Goal: Task Accomplishment & Management: Complete application form

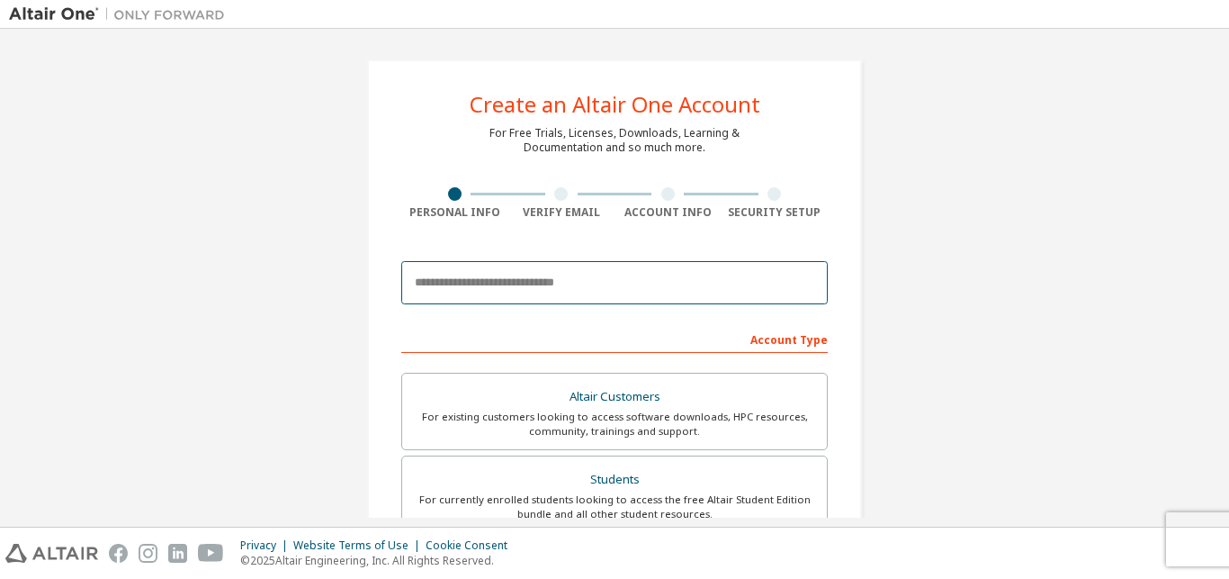
click at [609, 290] on input "email" at bounding box center [614, 282] width 427 height 43
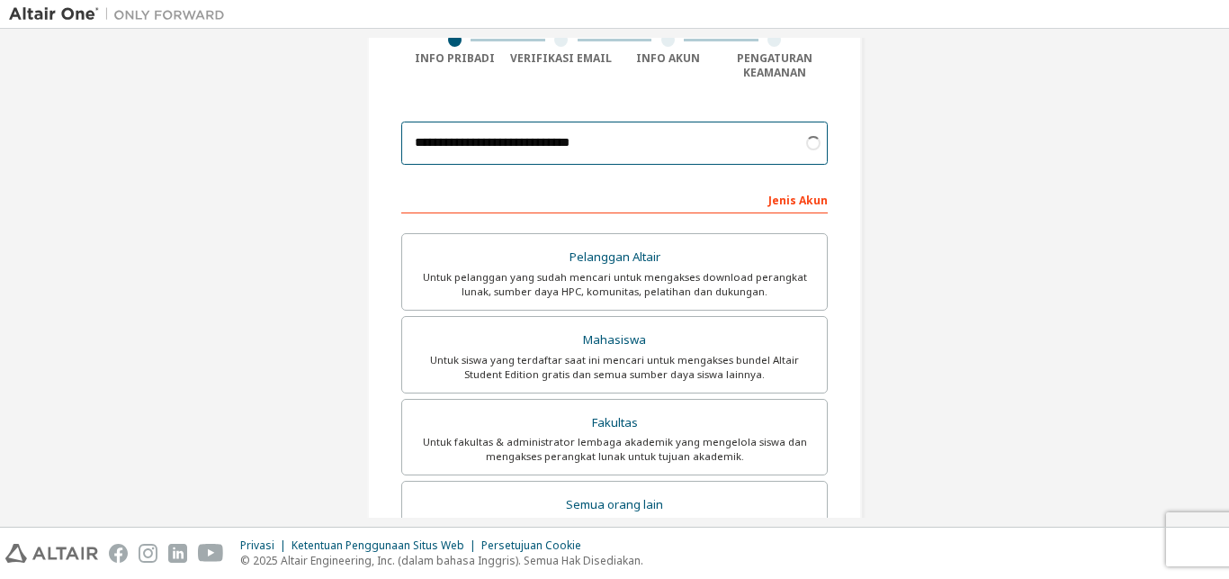
scroll to position [155, 0]
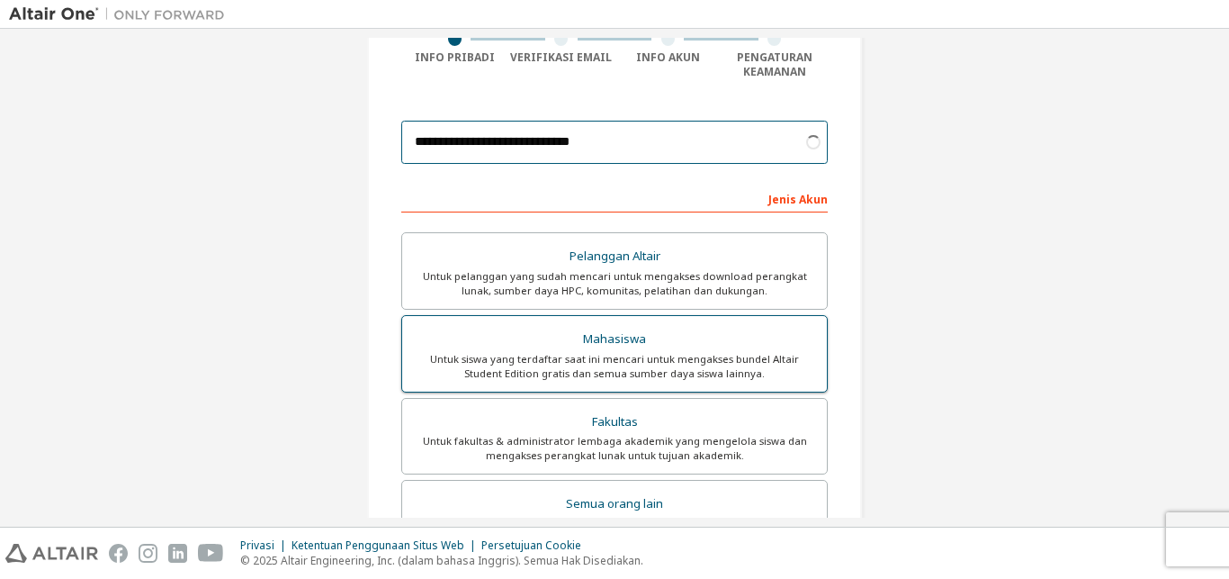
type input "**********"
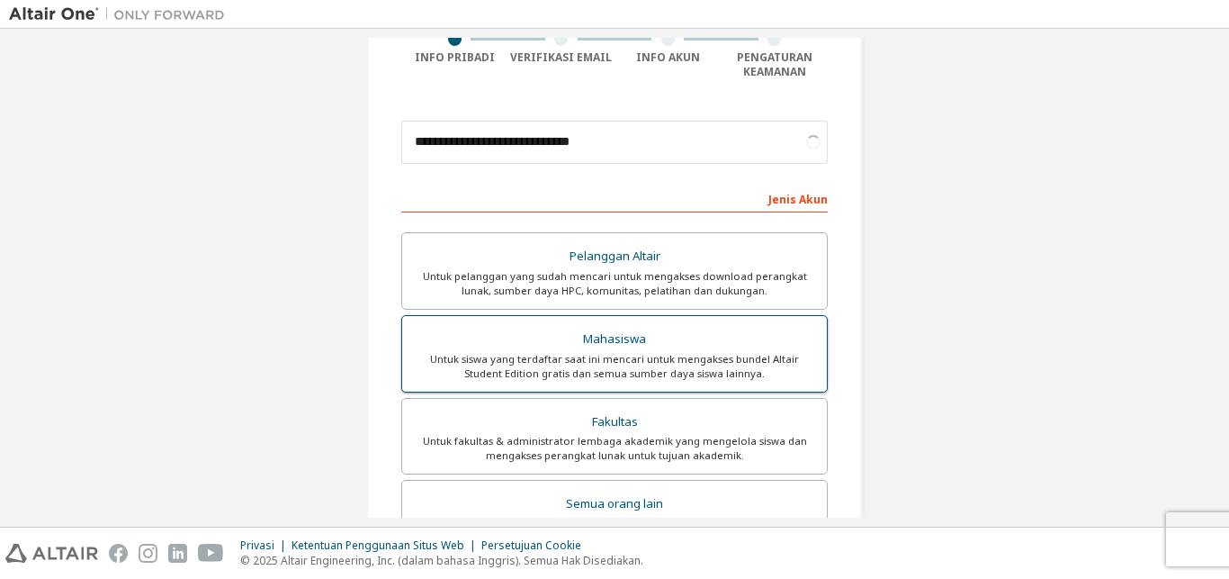
click at [642, 373] on div "Untuk siswa yang terdaftar saat ini mencari untuk mengakses bundel Altair Stude…" at bounding box center [614, 366] width 403 height 29
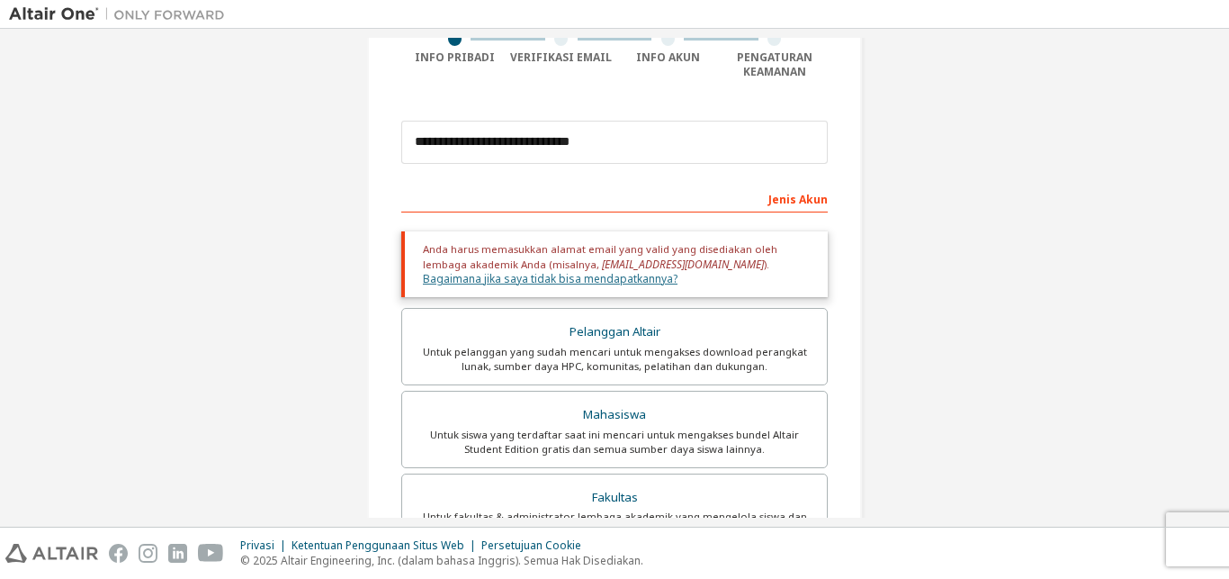
click at [678, 271] on link "Bagaimana jika saya tidak bisa mendapatkannya?" at bounding box center [550, 278] width 255 height 15
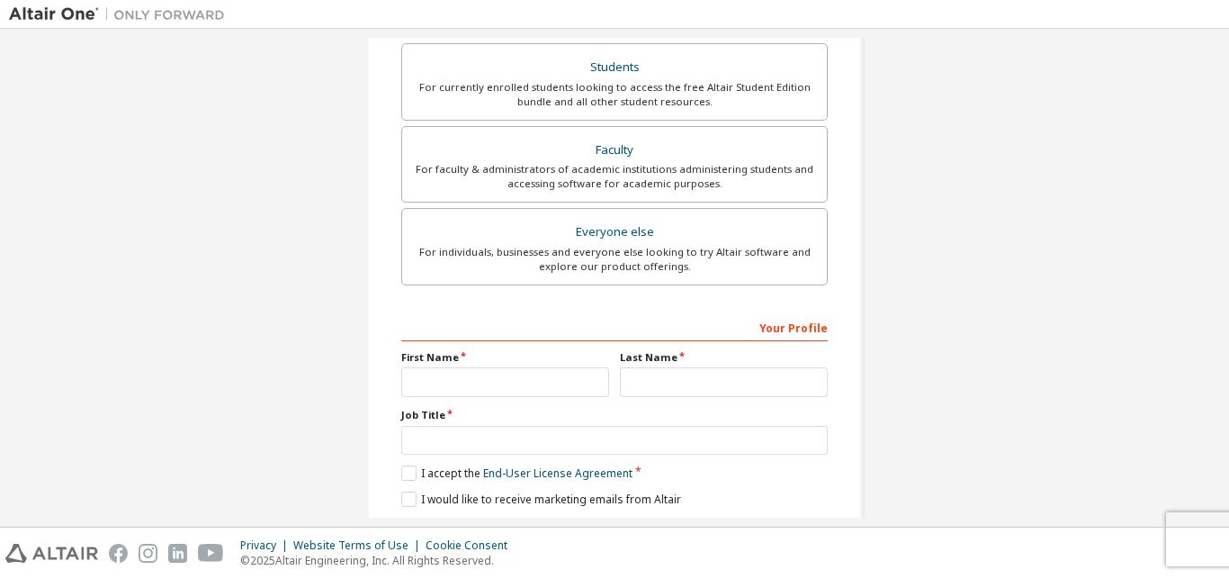
scroll to position [418, 0]
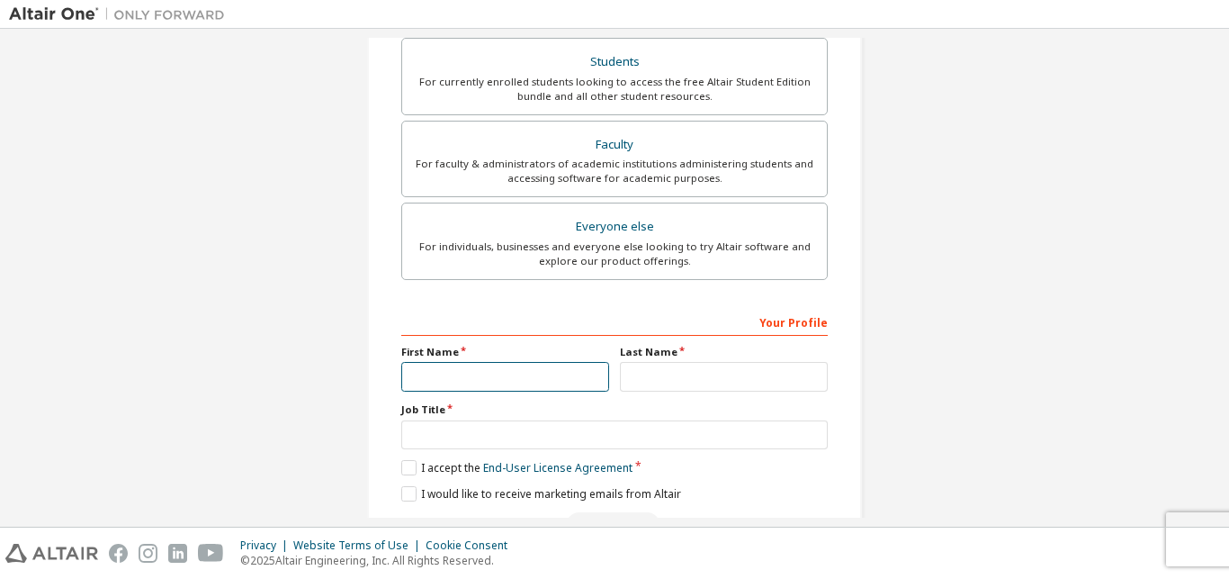
click at [551, 366] on input "text" at bounding box center [505, 377] width 208 height 30
type input "*********"
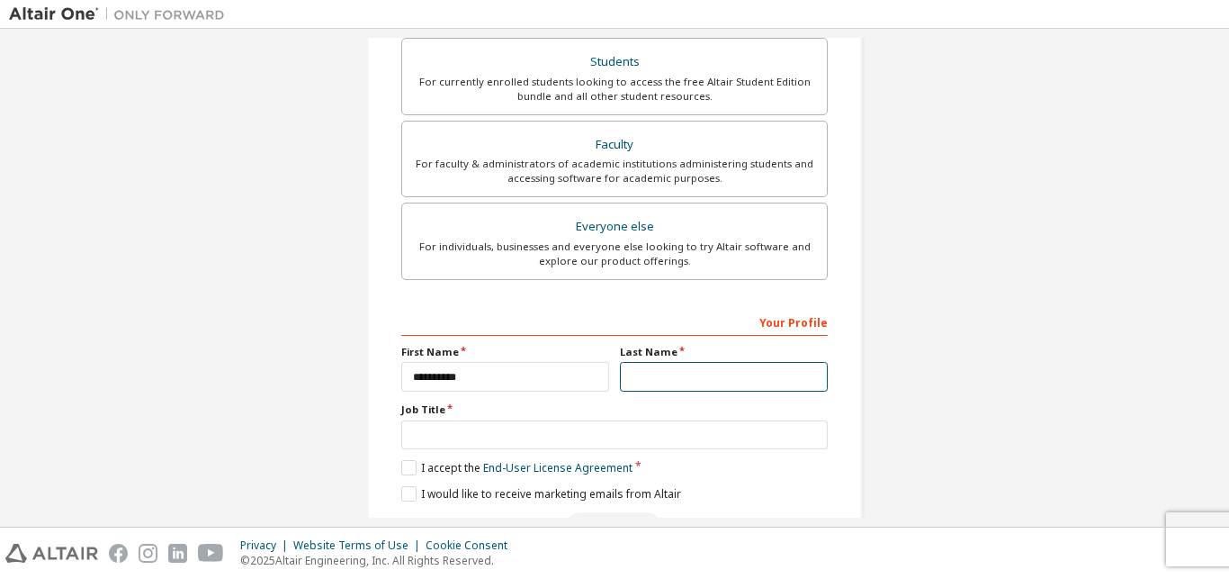
click at [651, 391] on input "text" at bounding box center [724, 377] width 208 height 30
type input "*******"
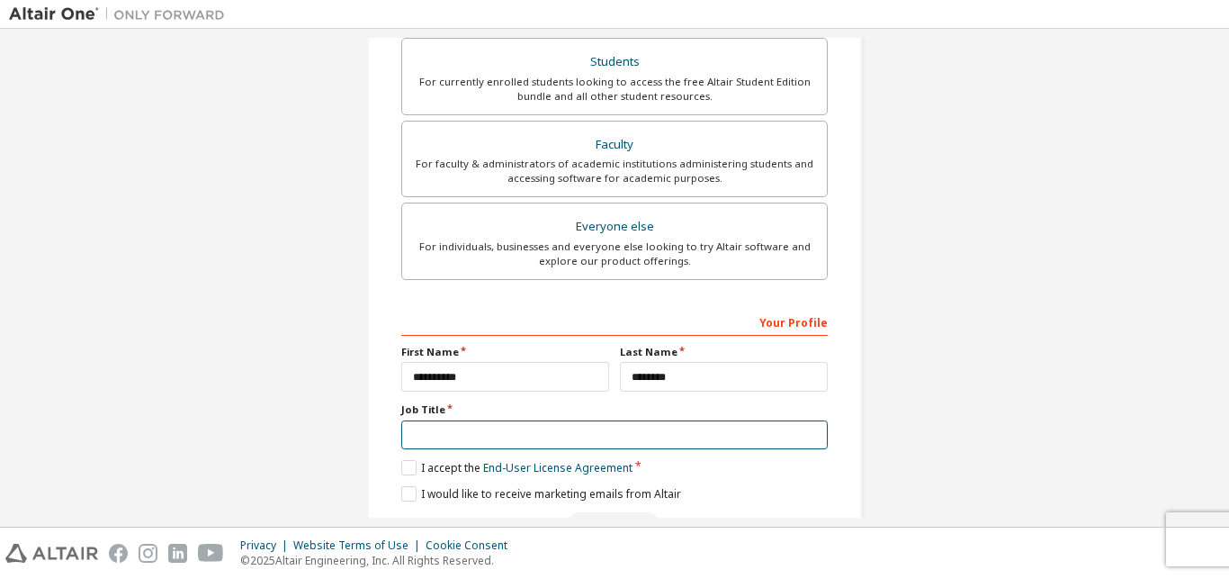
click at [576, 435] on input "text" at bounding box center [614, 435] width 427 height 30
click at [525, 464] on link "End-User License Agreement" at bounding box center [557, 467] width 149 height 15
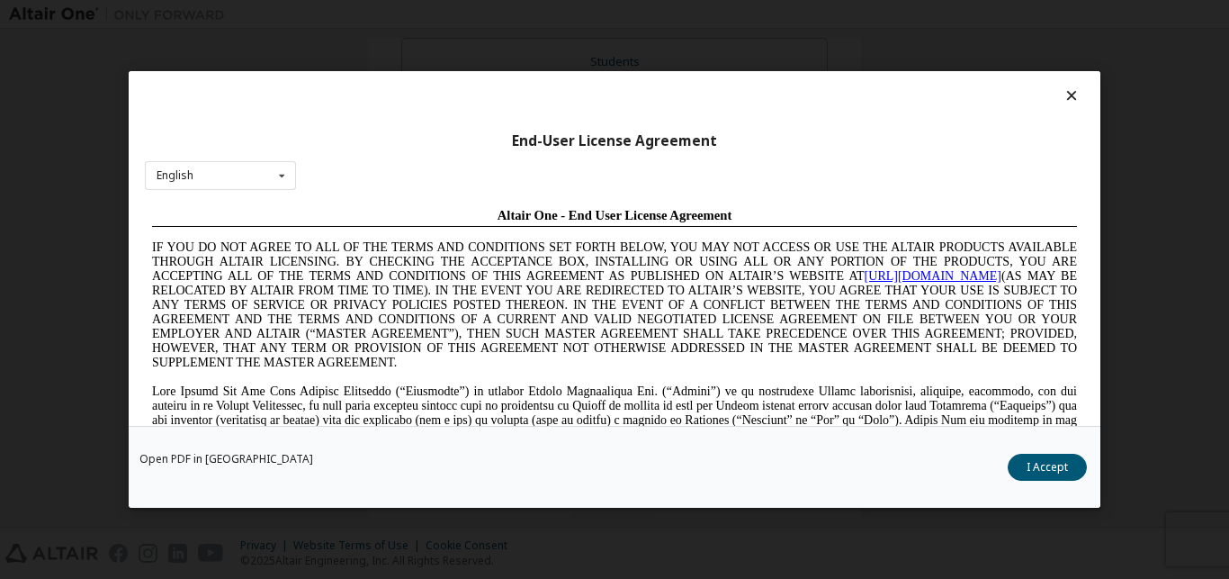
scroll to position [0, 0]
click at [1063, 103] on icon at bounding box center [1072, 95] width 19 height 16
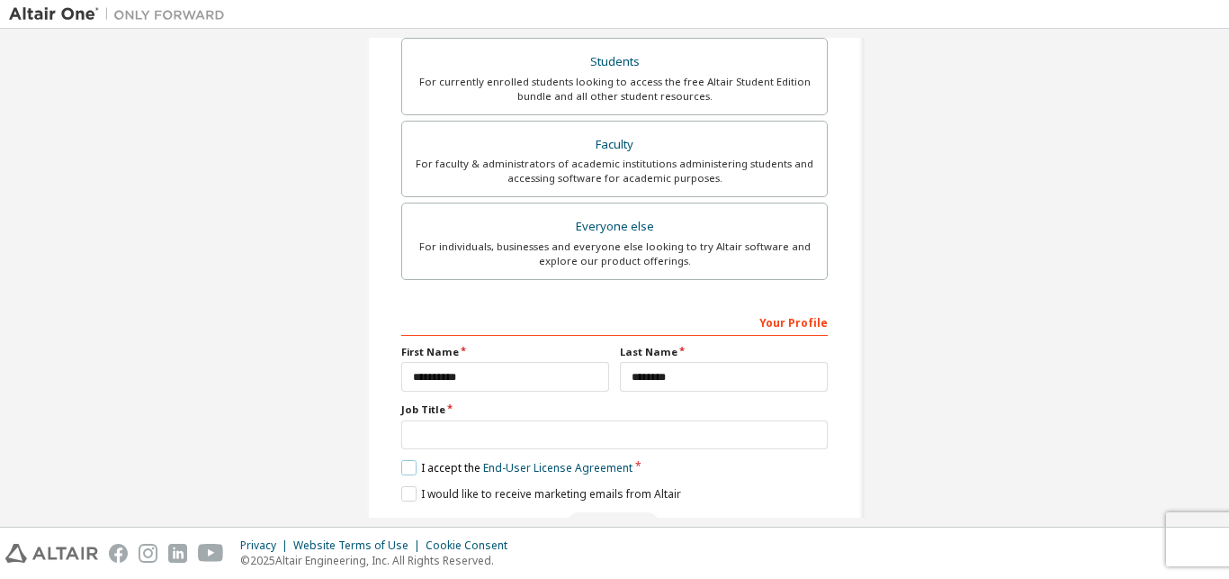
click at [407, 473] on label "I accept the End-User License Agreement" at bounding box center [516, 467] width 231 height 15
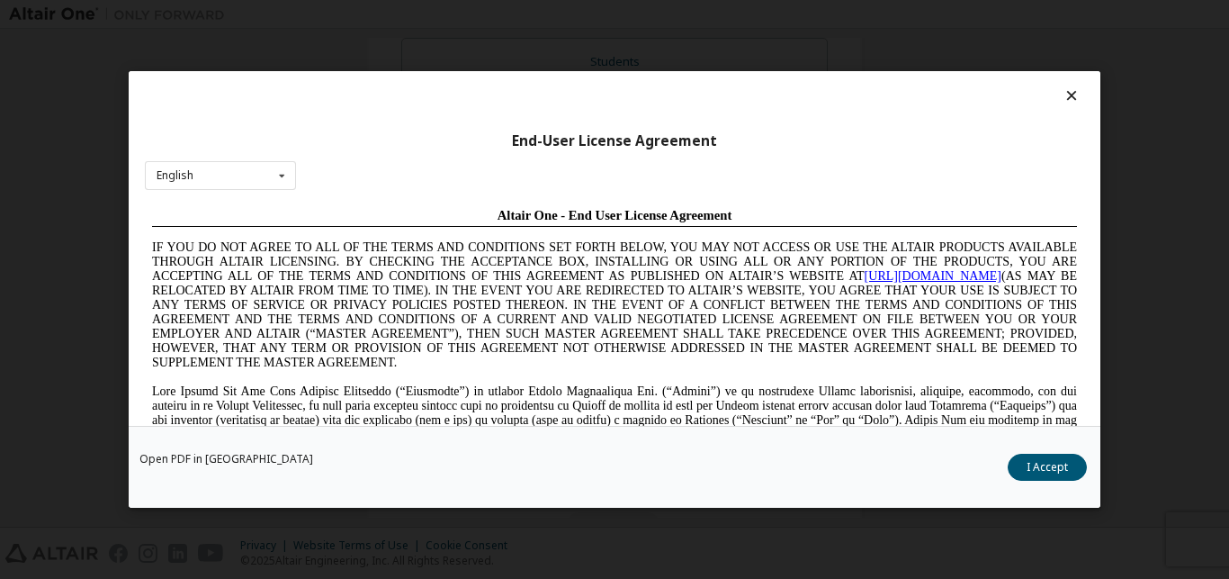
click at [1063, 92] on icon at bounding box center [1072, 95] width 19 height 16
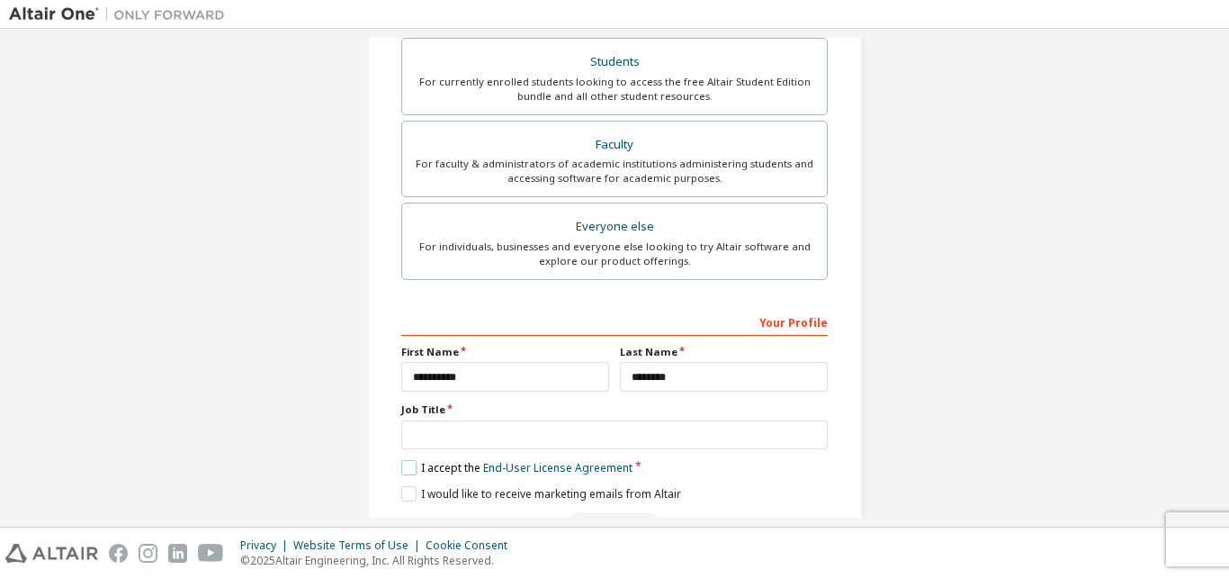
click at [401, 463] on label "I accept the End-User License Agreement" at bounding box center [516, 467] width 231 height 15
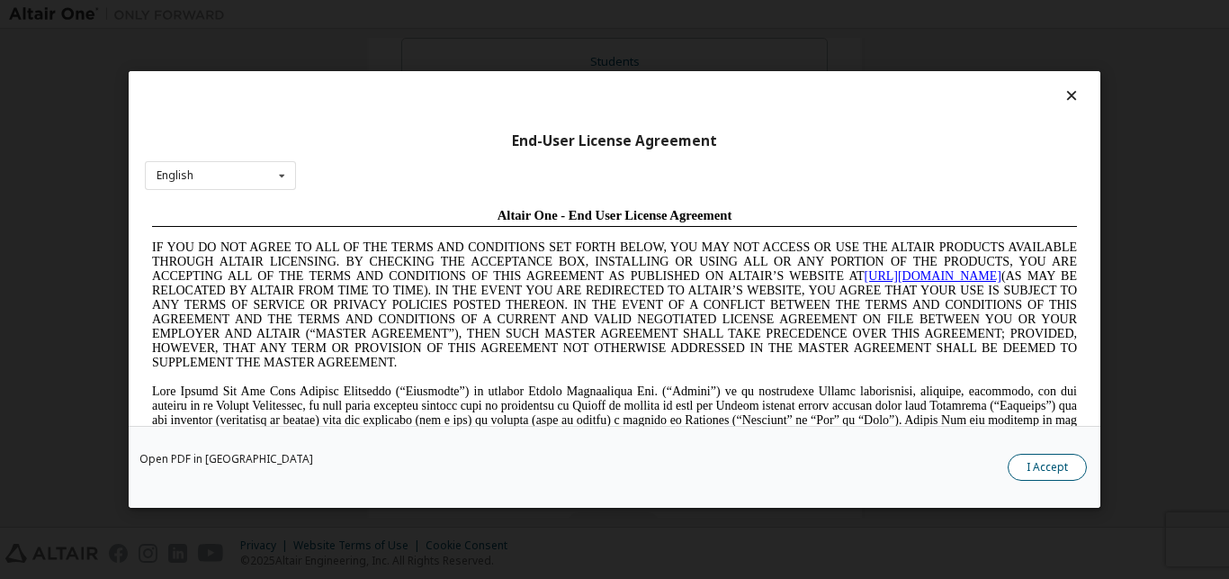
click at [1064, 459] on button "I Accept" at bounding box center [1047, 467] width 79 height 27
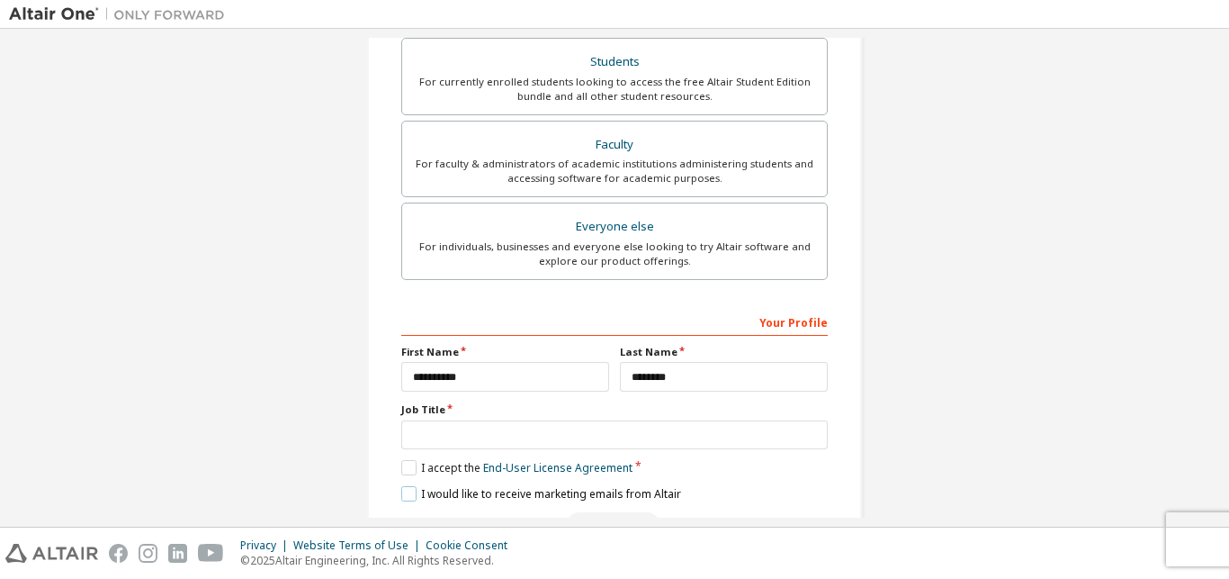
click at [405, 494] on label "I would like to receive marketing emails from Altair" at bounding box center [541, 493] width 280 height 15
click at [791, 452] on div "**********" at bounding box center [614, 423] width 427 height 233
click at [792, 445] on input "text" at bounding box center [614, 435] width 427 height 30
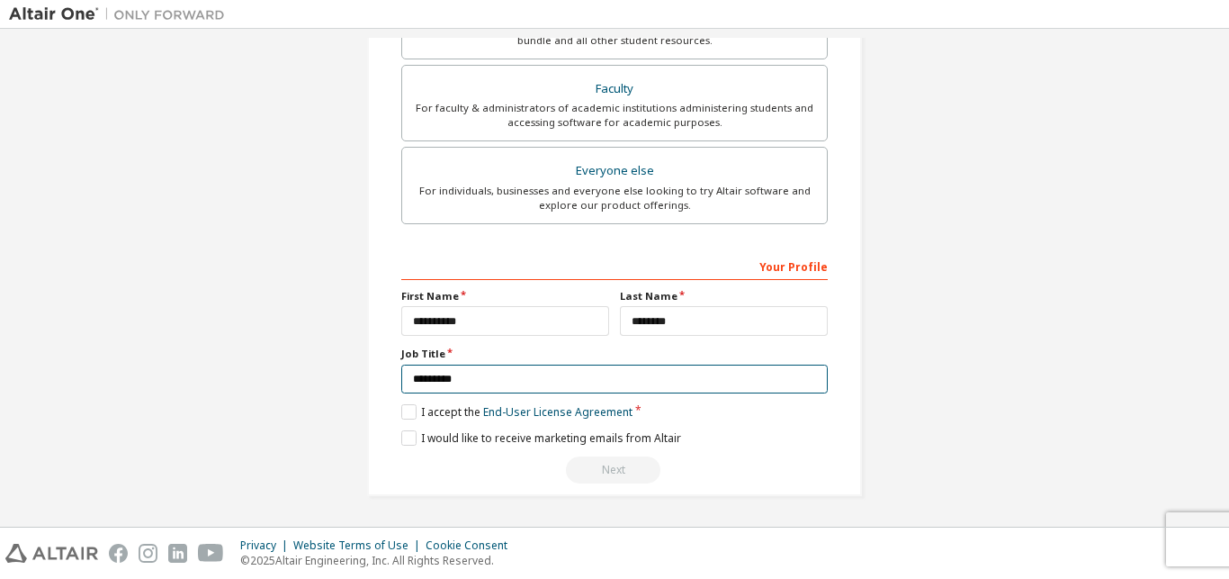
type input "*********"
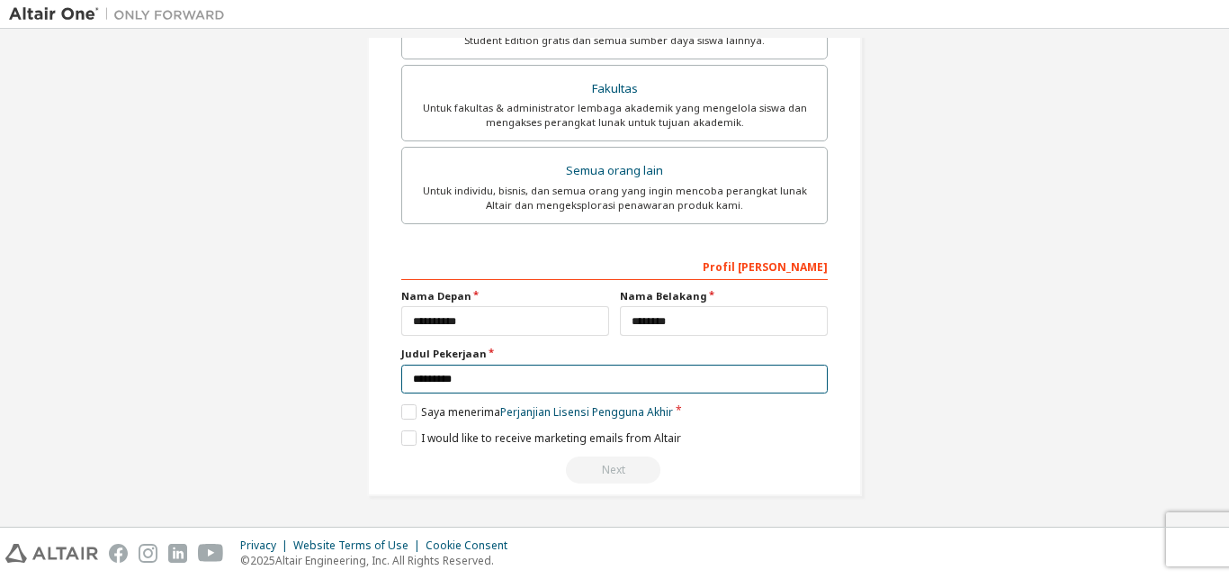
scroll to position [466, 0]
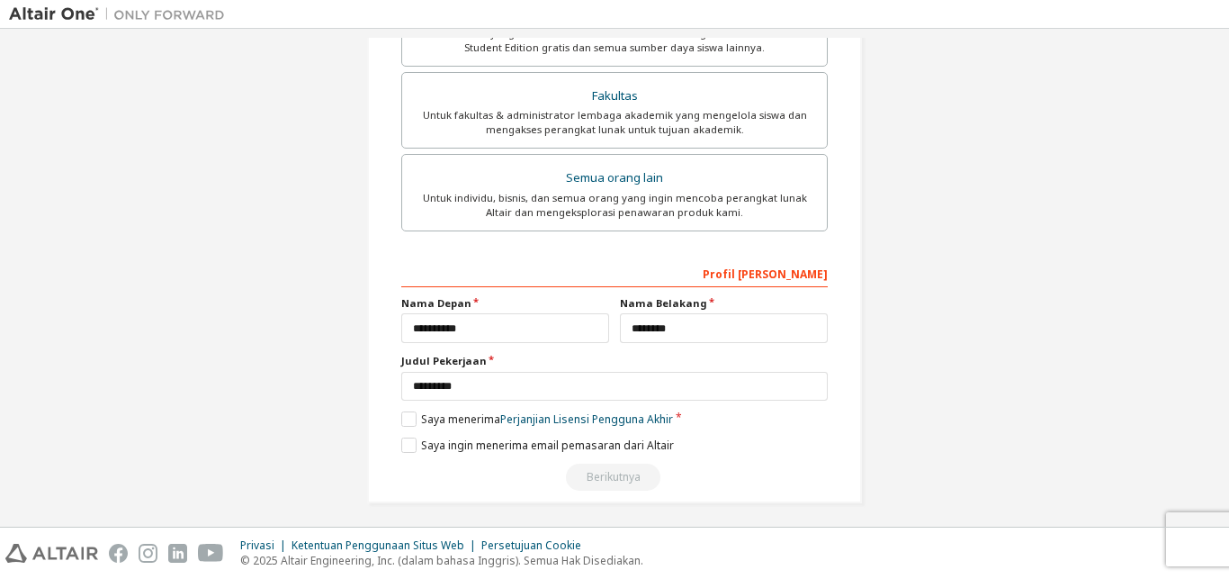
drag, startPoint x: 1114, startPoint y: 278, endPoint x: 1069, endPoint y: 295, distance: 48.1
click at [1069, 295] on div "Create an Altair One Account For Free Trials, Licenses, Downloads, Learning & D…" at bounding box center [614, 48] width 1211 height 953
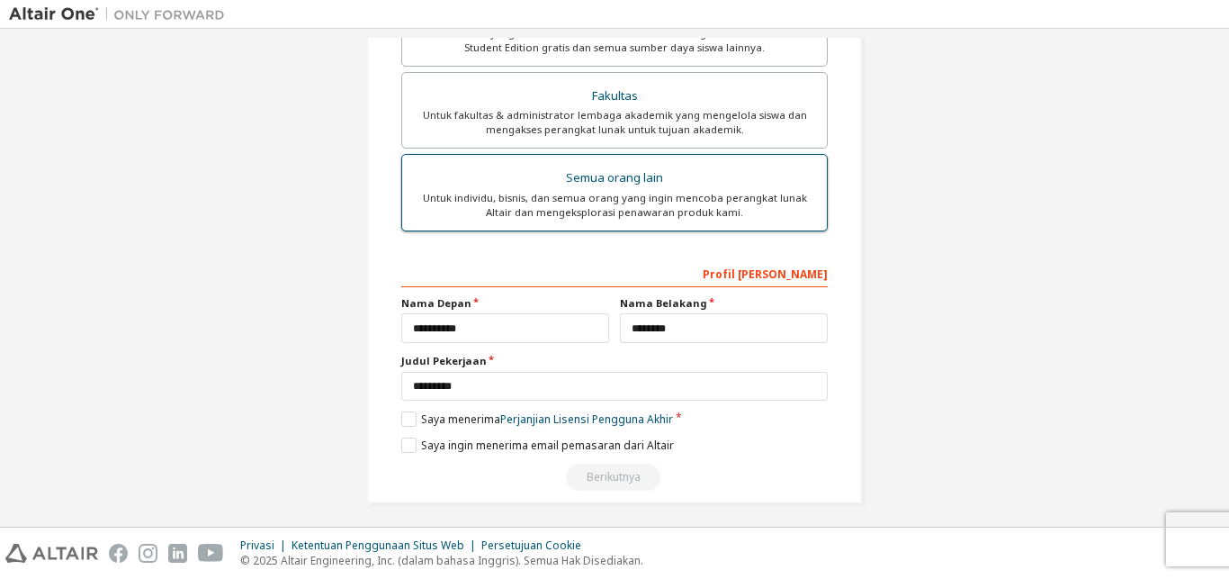
click at [765, 220] on div "Untuk individu, bisnis, dan semua orang yang ingin mencoba perangkat lunak Alta…" at bounding box center [614, 205] width 403 height 29
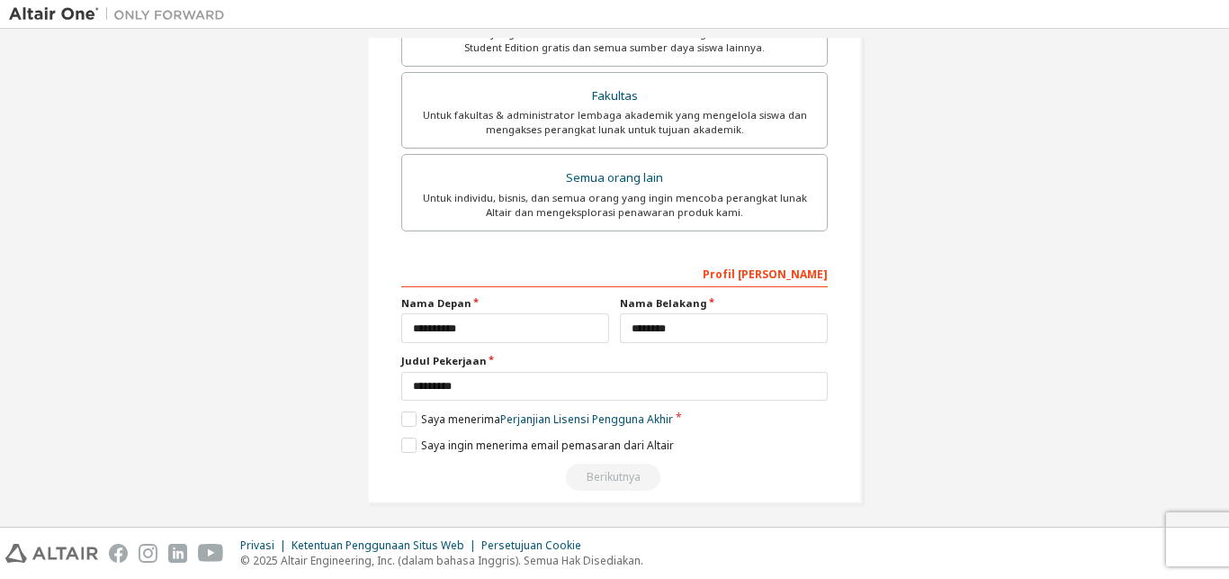
scroll to position [456, 0]
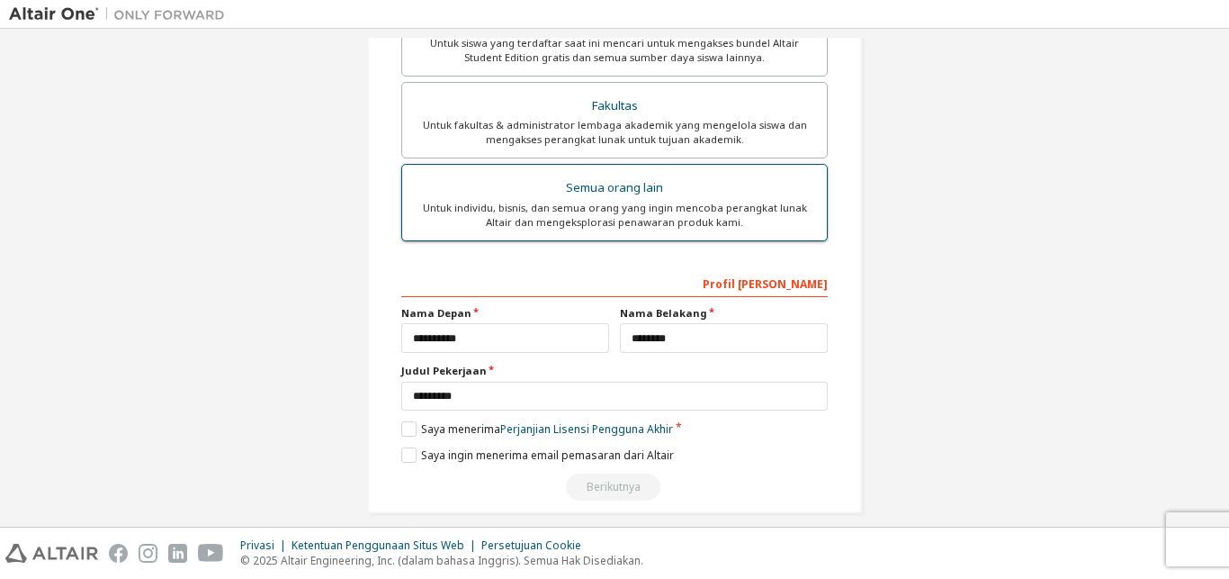
click at [647, 188] on div "Semua orang lain" at bounding box center [614, 188] width 403 height 25
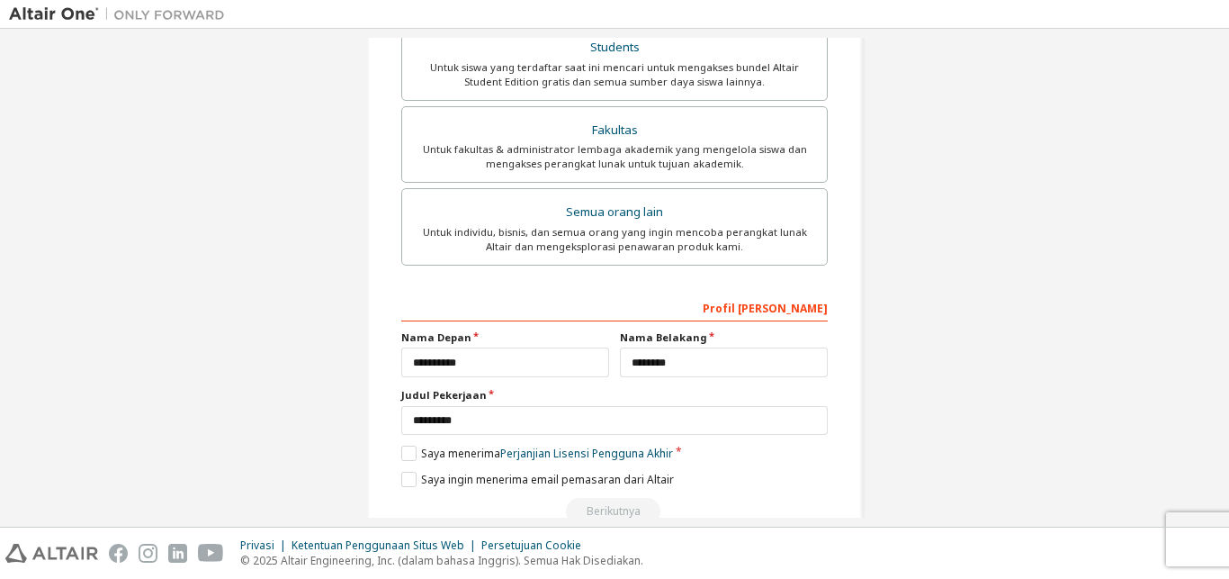
scroll to position [415, 0]
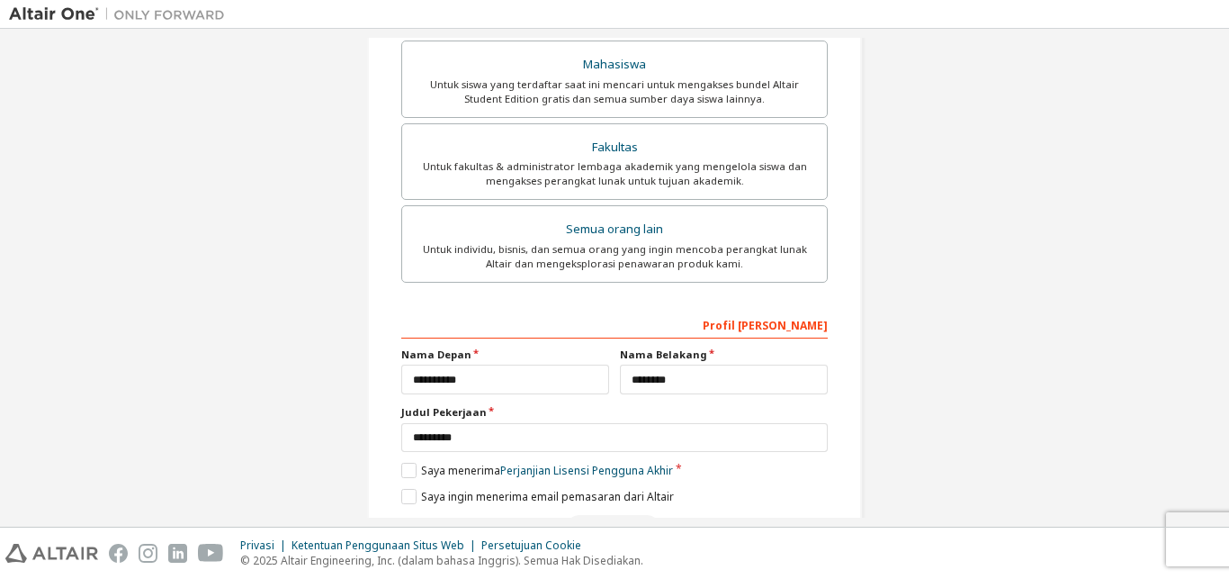
click at [1136, 518] on div "Create an Altair One Account For Free Trials, Licenses, Downloads, Learning & D…" at bounding box center [614, 278] width 1229 height 498
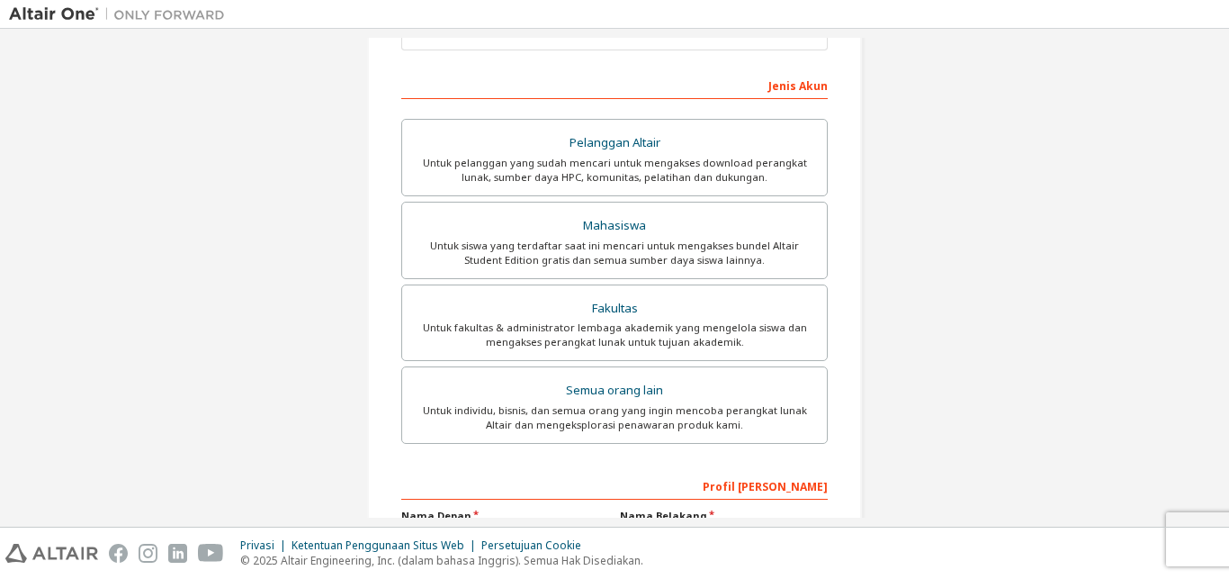
scroll to position [282, 0]
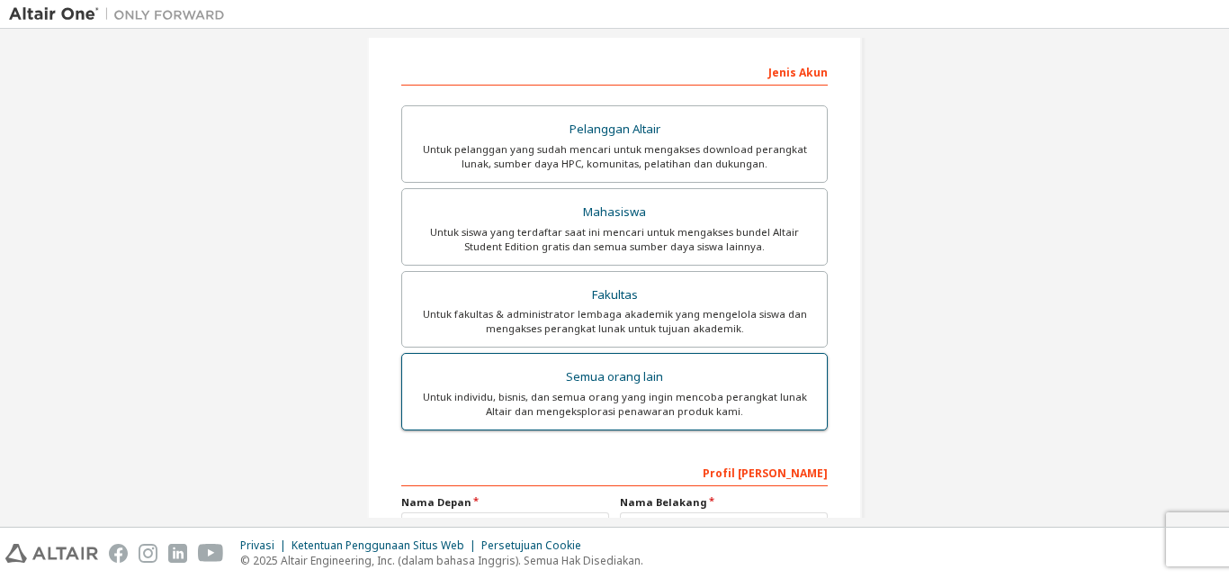
click at [727, 383] on div "Semua orang lain" at bounding box center [614, 377] width 403 height 25
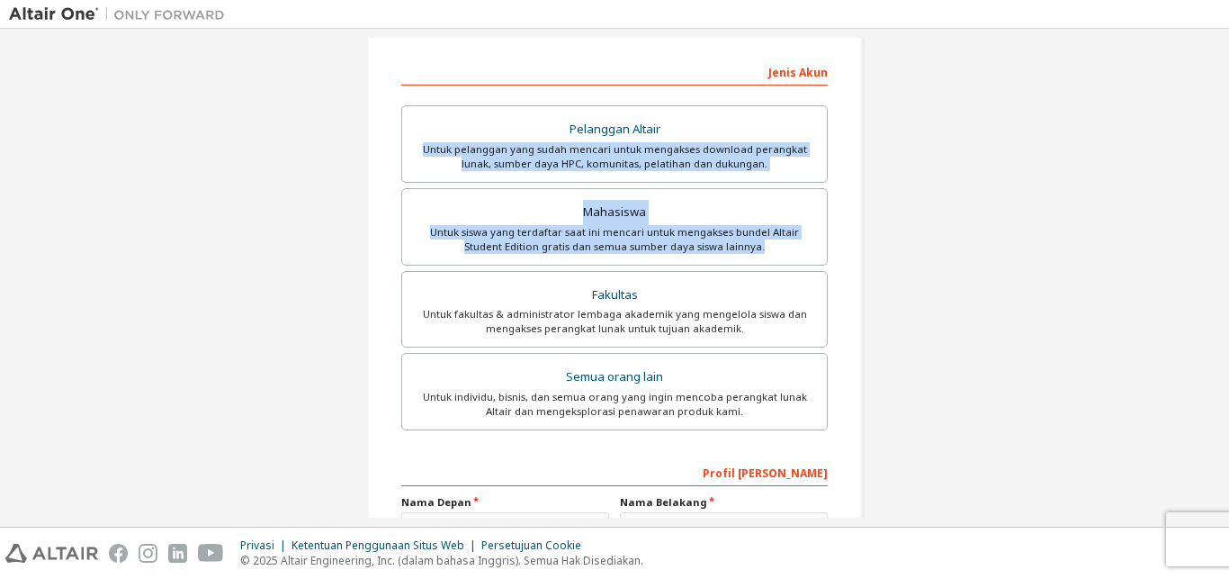
drag, startPoint x: 1220, startPoint y: 249, endPoint x: 1186, endPoint y: 131, distance: 123.6
click at [1186, 131] on div "Create an Altair One Account Untuk Uji Coba Gratis, Lisensi, Unduhan, Pembelaja…" at bounding box center [614, 278] width 1229 height 498
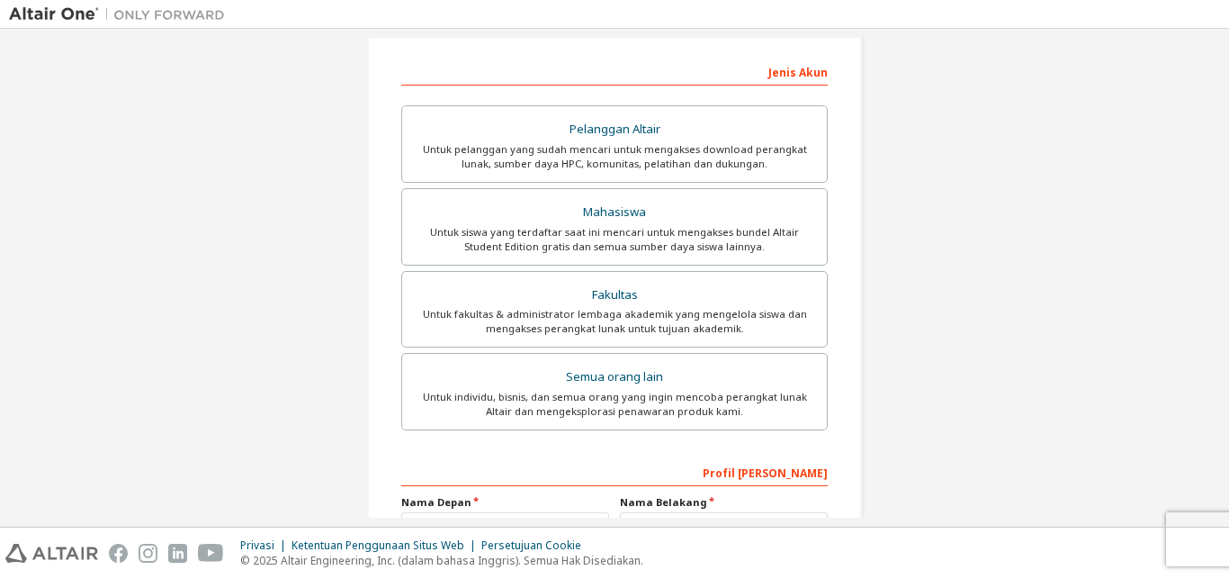
click at [1184, 141] on div "Create an Altair One Account Untuk Uji Coba Gratis, Lisensi, Unduhan, Pembelaja…" at bounding box center [614, 240] width 1211 height 968
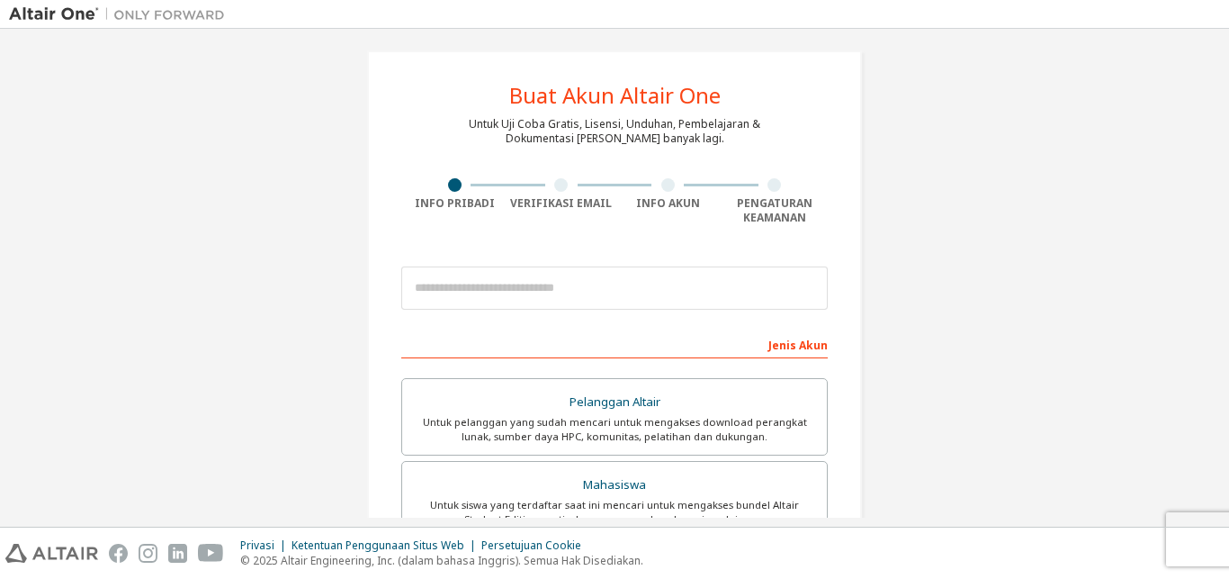
scroll to position [2, 0]
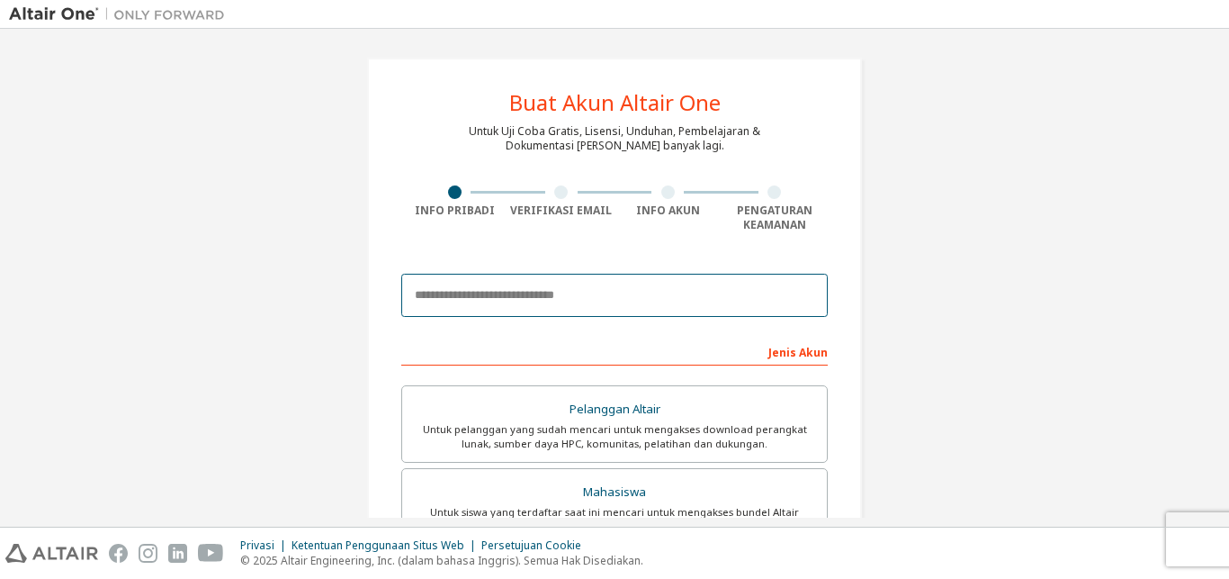
click at [653, 302] on input "email" at bounding box center [614, 295] width 427 height 43
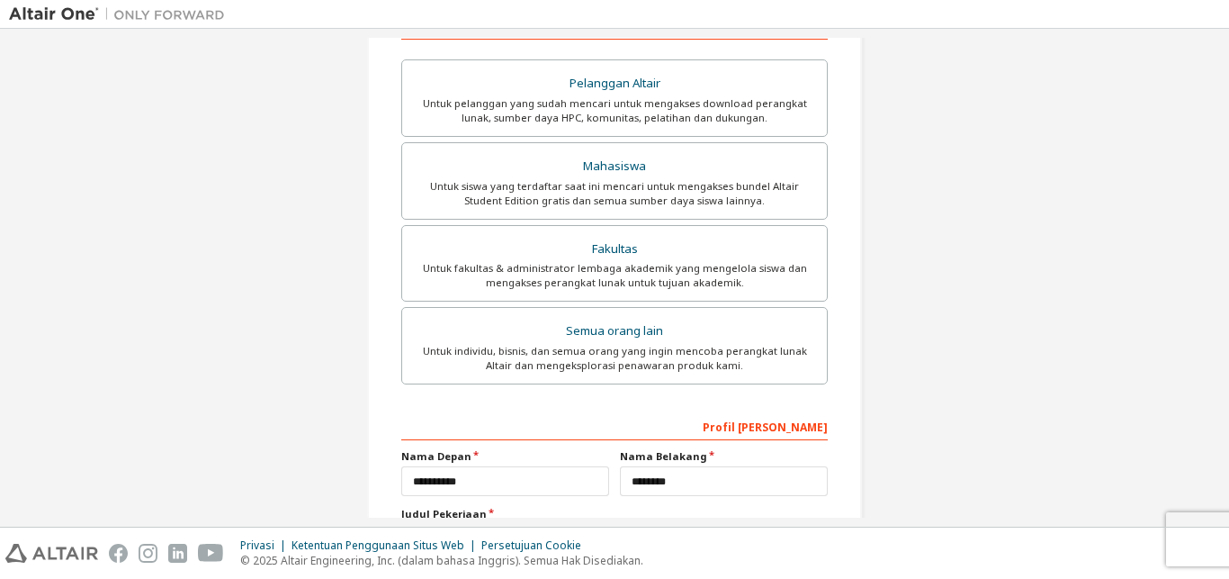
scroll to position [489, 0]
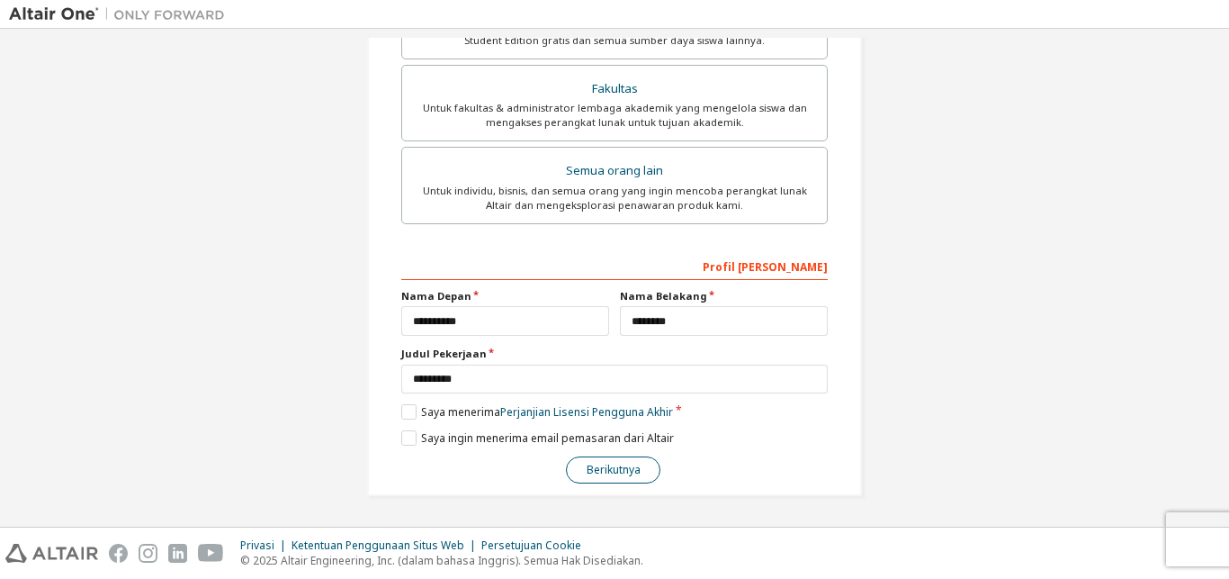
type input "**********"
click at [597, 478] on button "Berikutnya" at bounding box center [613, 469] width 95 height 27
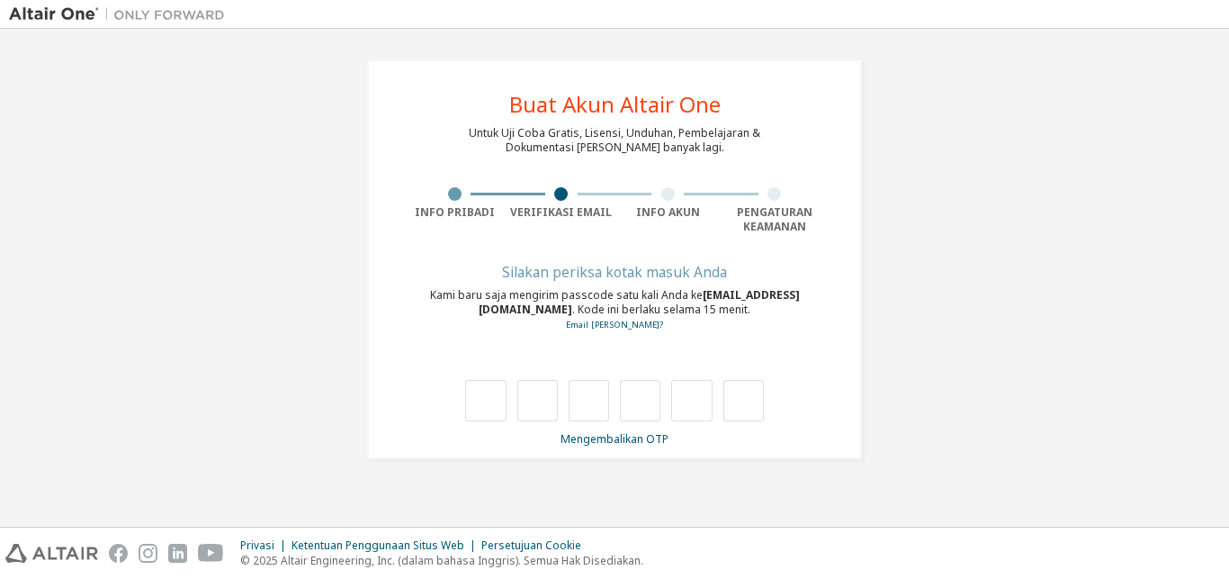
type input "*"
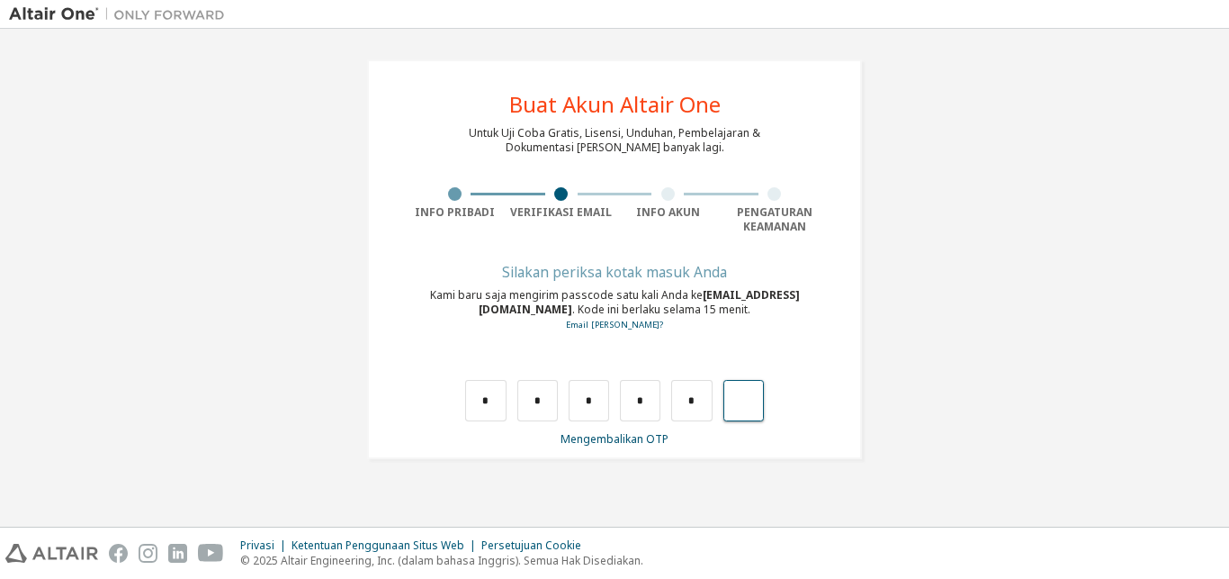
type input "*"
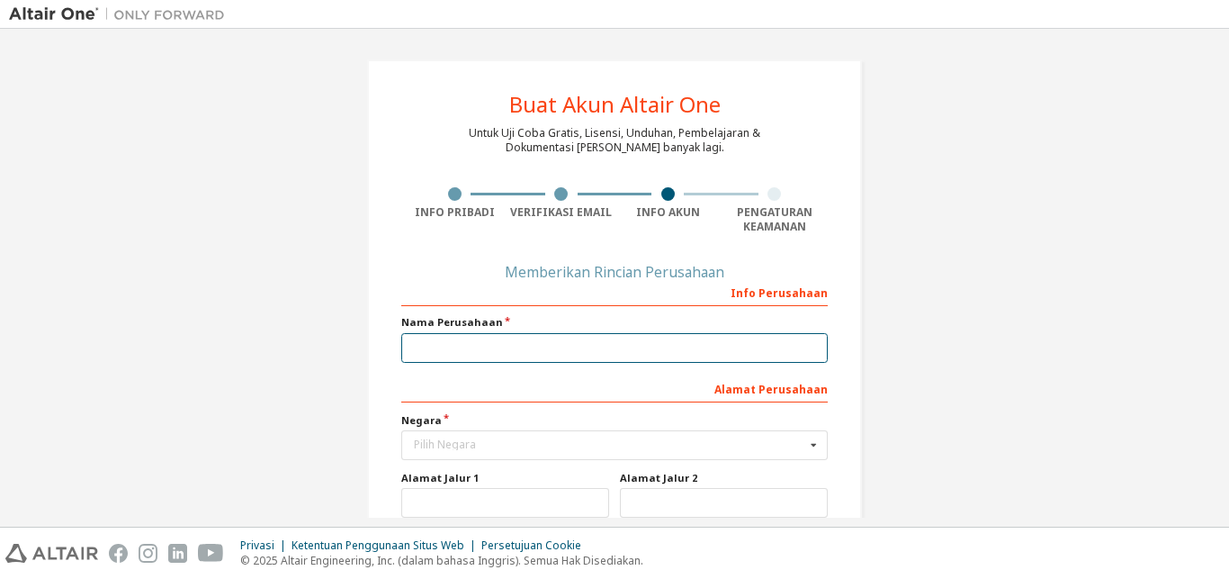
click at [615, 345] on input "text" at bounding box center [614, 348] width 427 height 30
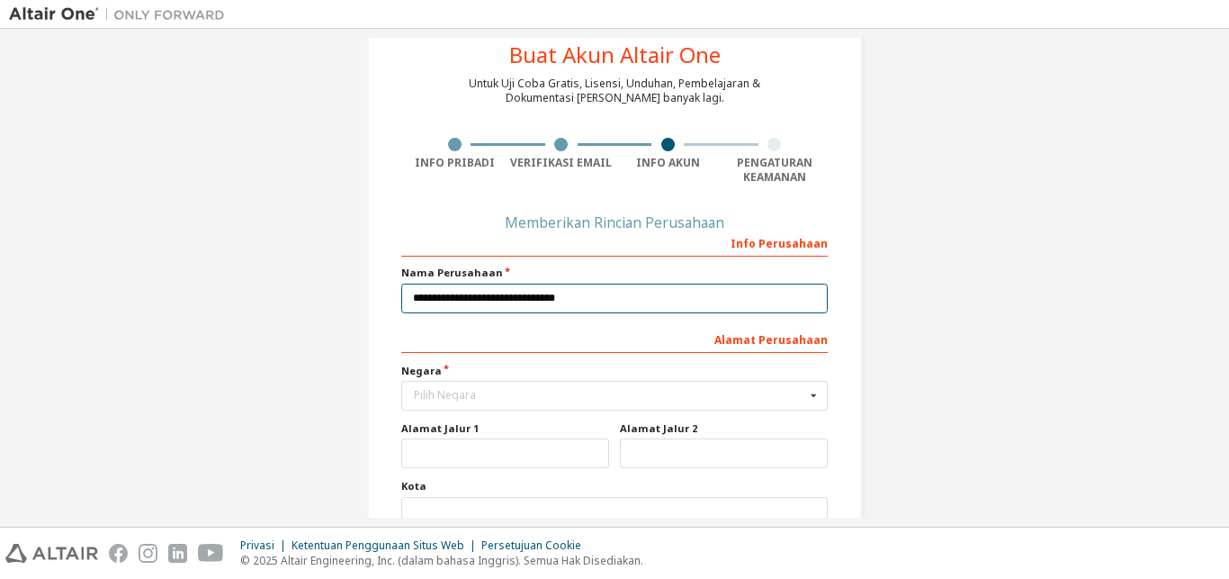
scroll to position [101, 0]
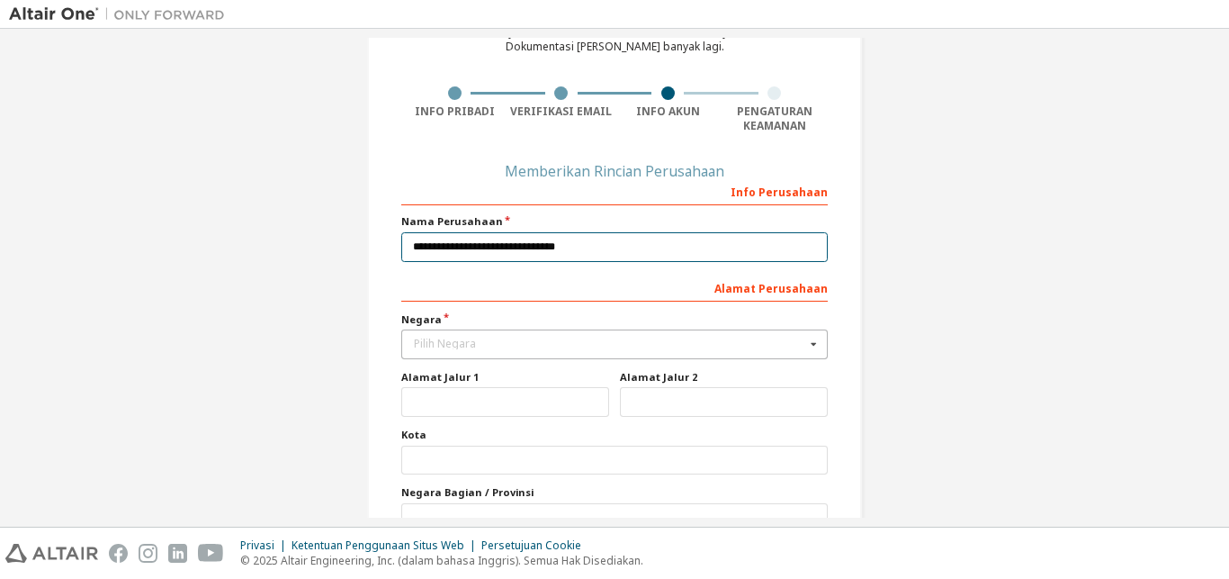
type input "**********"
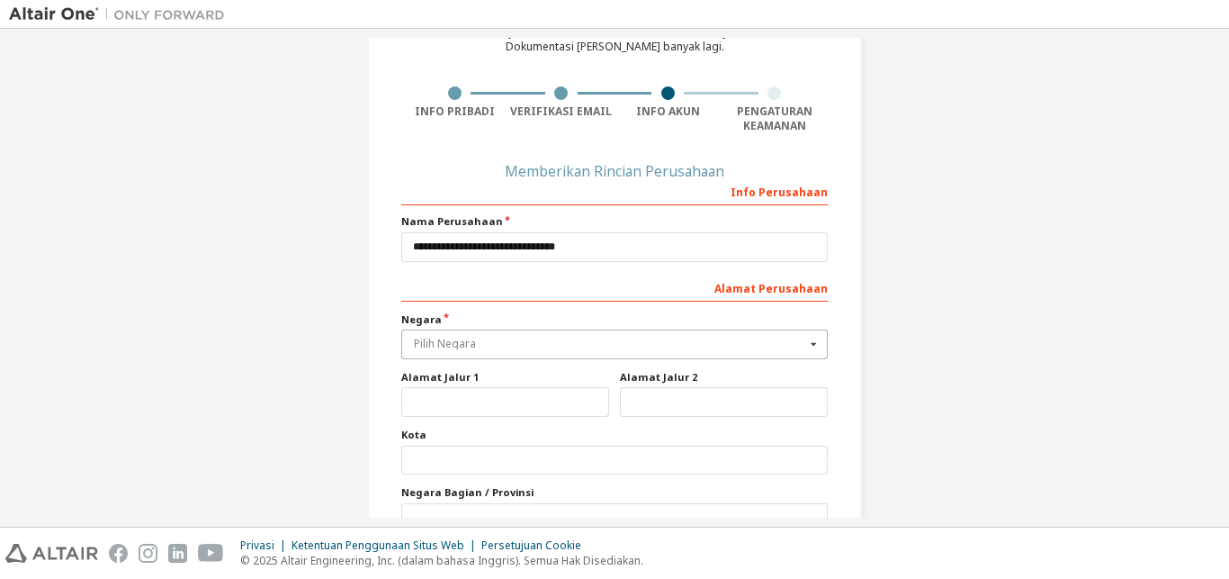
click at [636, 333] on input "text" at bounding box center [615, 344] width 425 height 28
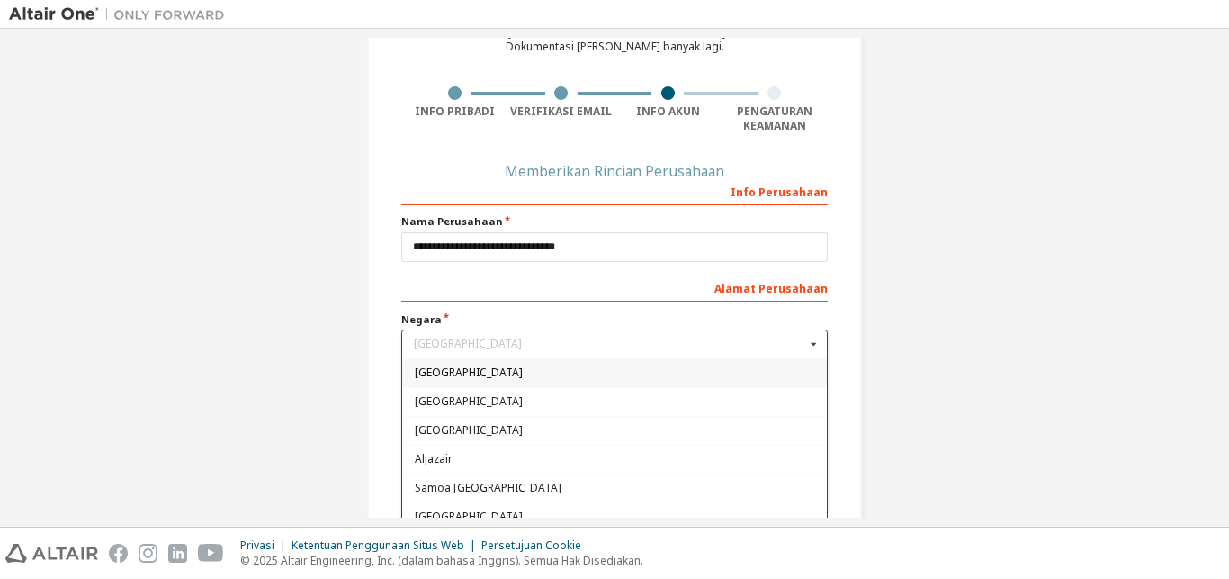
click at [628, 370] on span "Indonesia" at bounding box center [615, 372] width 401 height 11
type input "***"
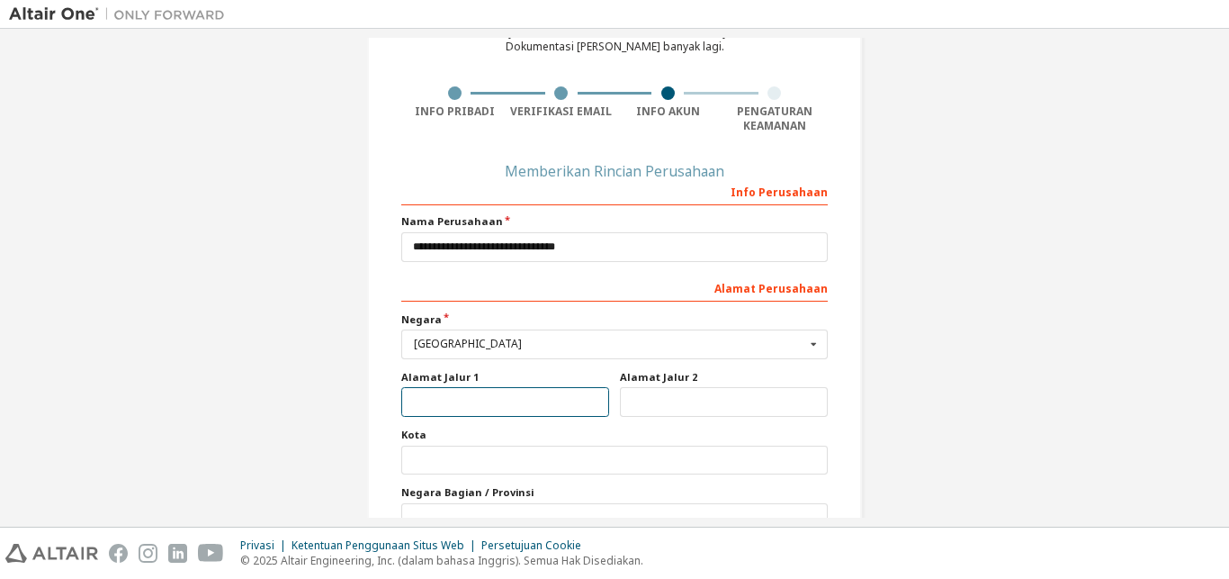
click at [584, 393] on input "text" at bounding box center [505, 402] width 208 height 30
type input "*"
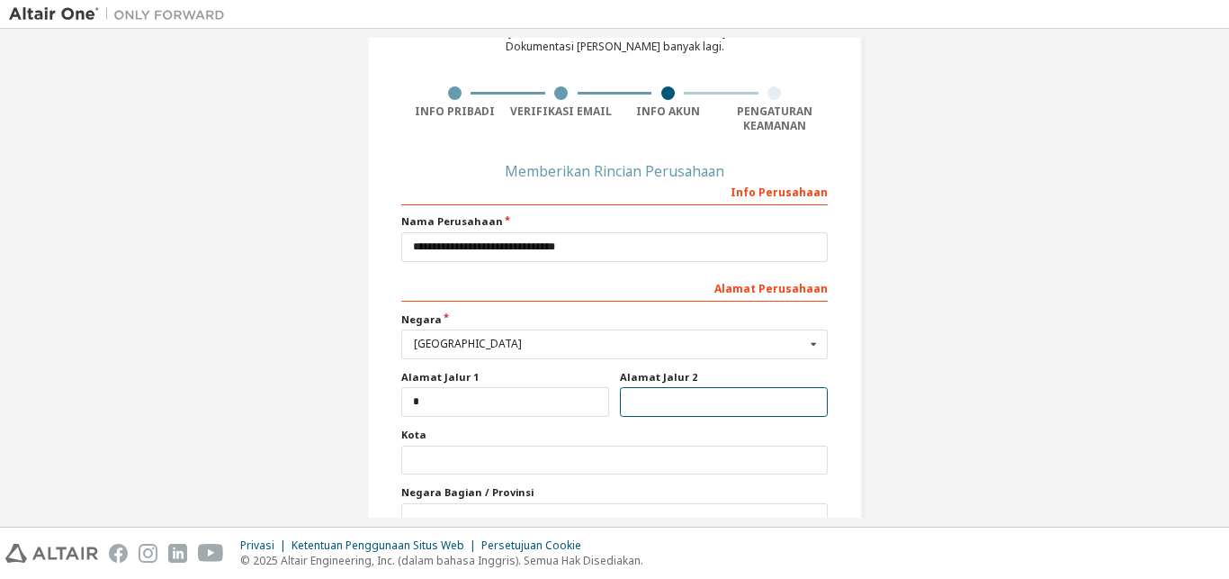
click at [649, 399] on input "text" at bounding box center [724, 402] width 208 height 30
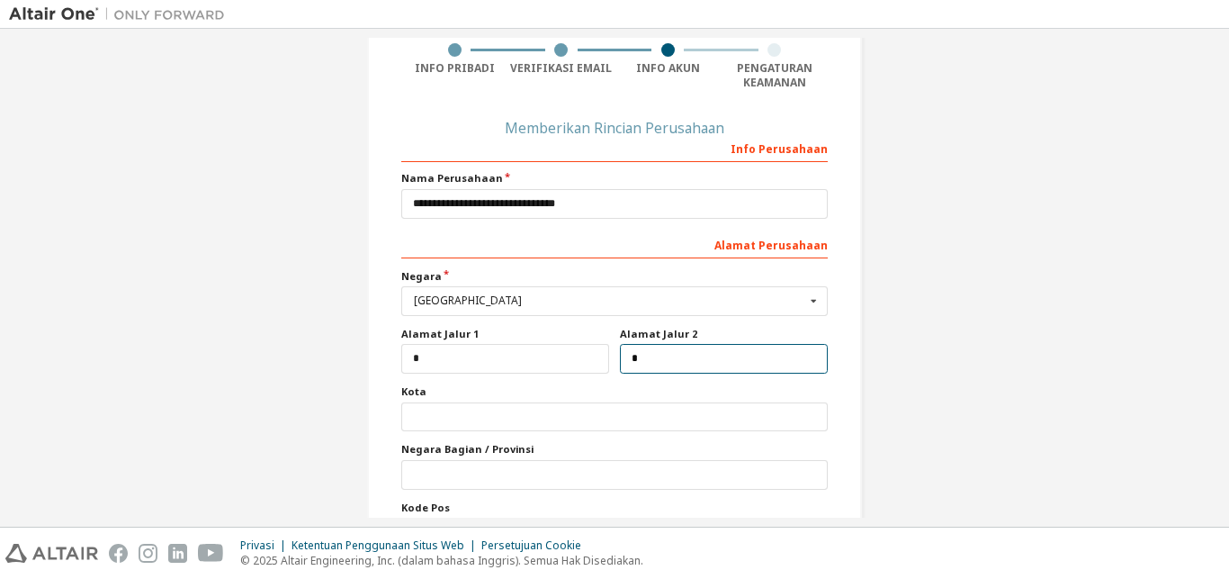
type input "*"
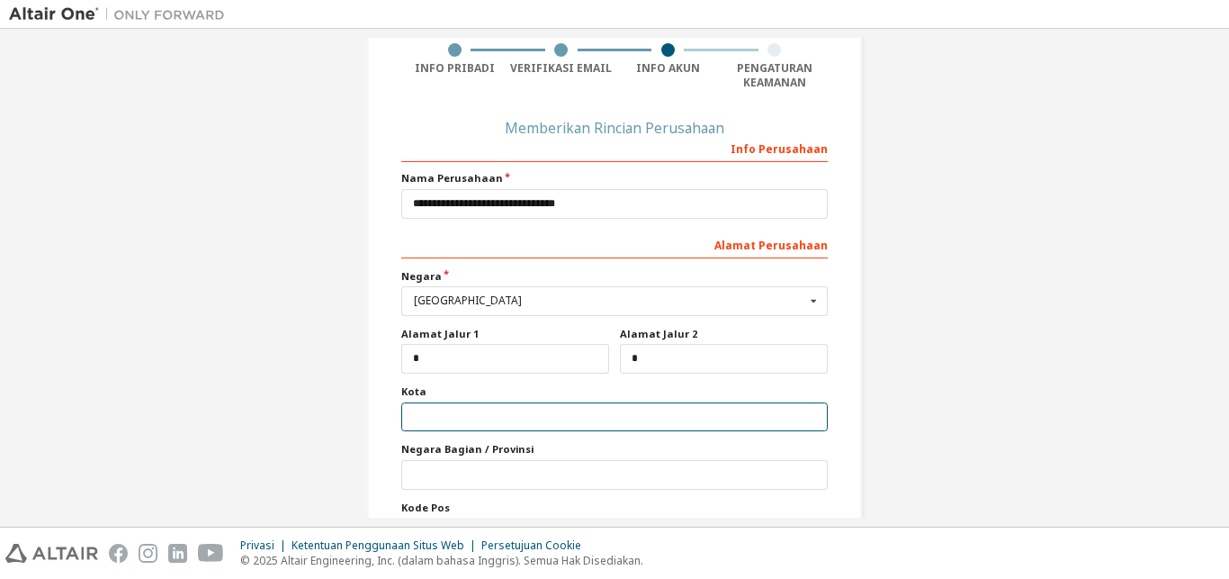
click at [644, 419] on input "text" at bounding box center [614, 417] width 427 height 30
type input "*"
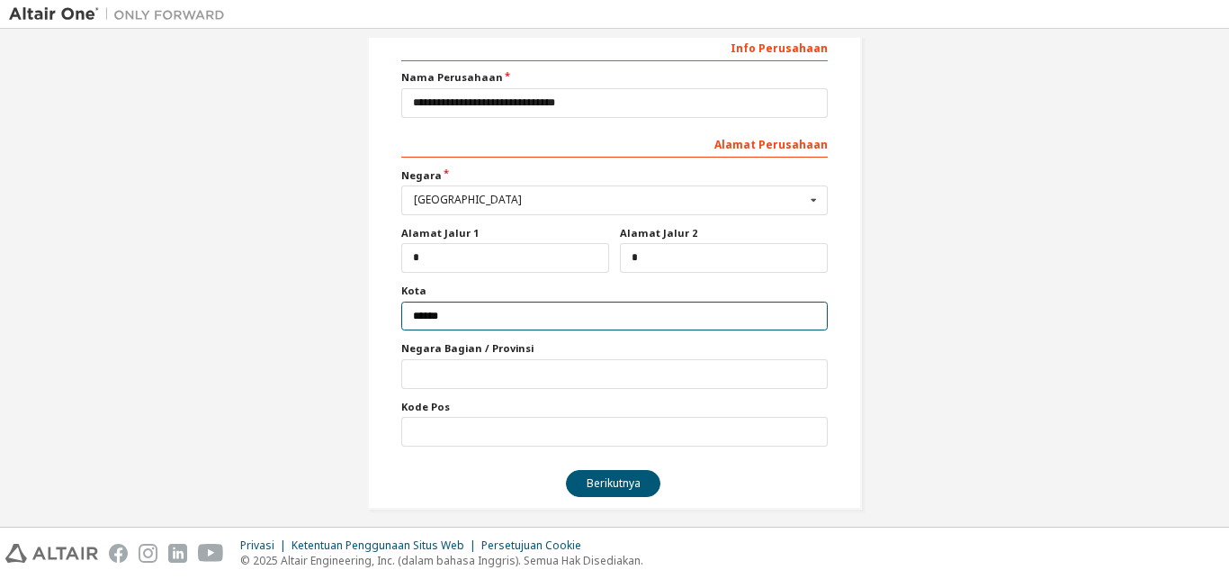
scroll to position [260, 0]
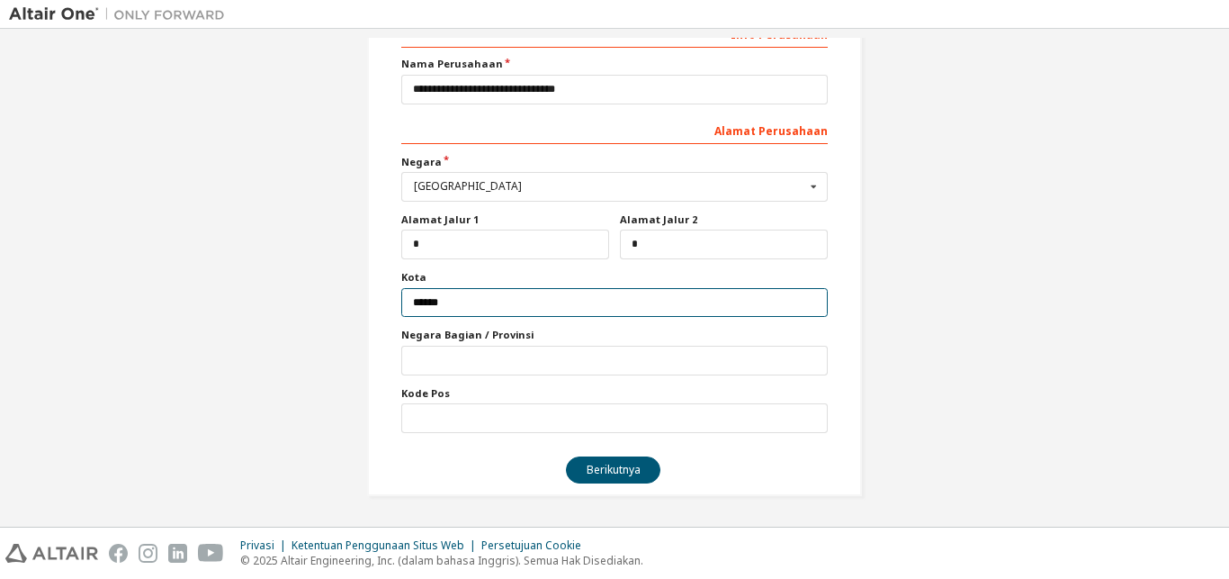
type input "******"
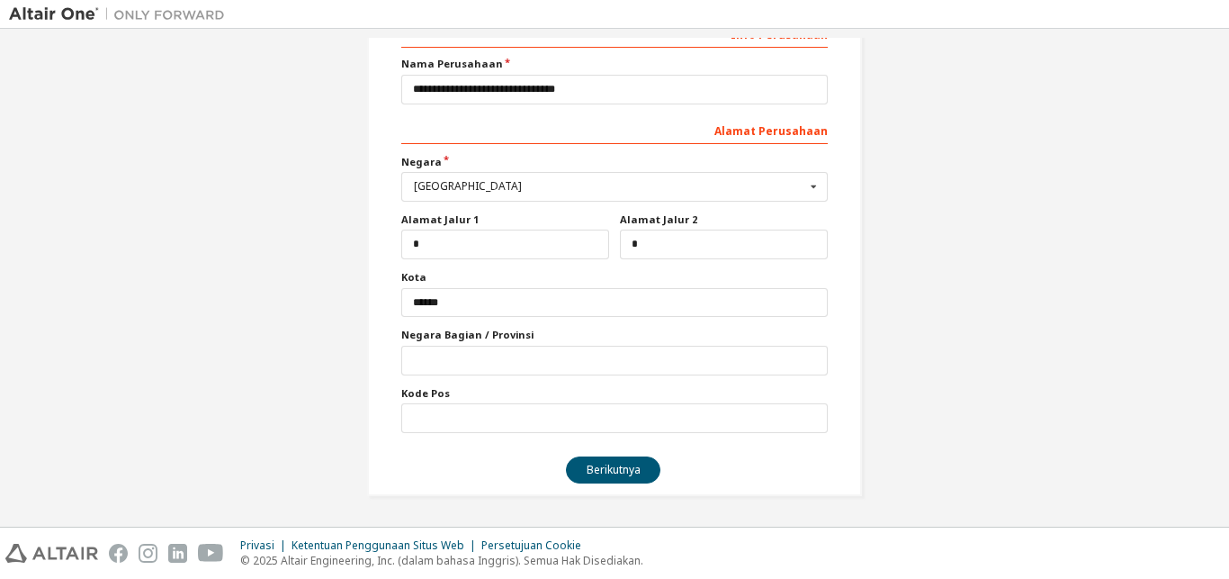
click at [637, 375] on div "**********" at bounding box center [614, 226] width 427 height 414
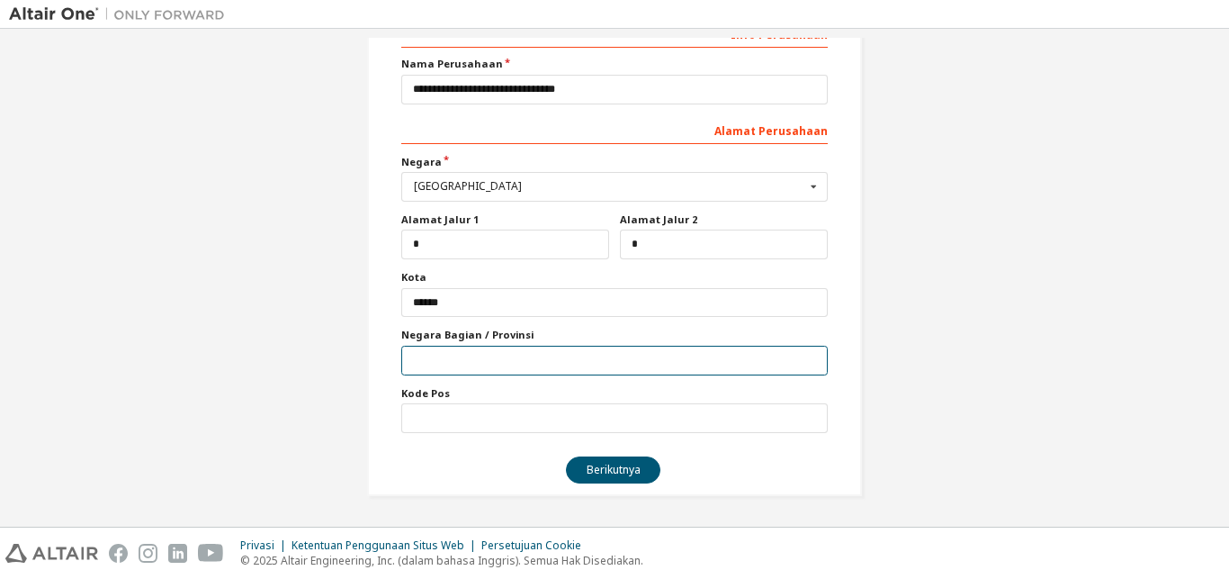
click at [641, 361] on input "text" at bounding box center [614, 361] width 427 height 30
type input "**********"
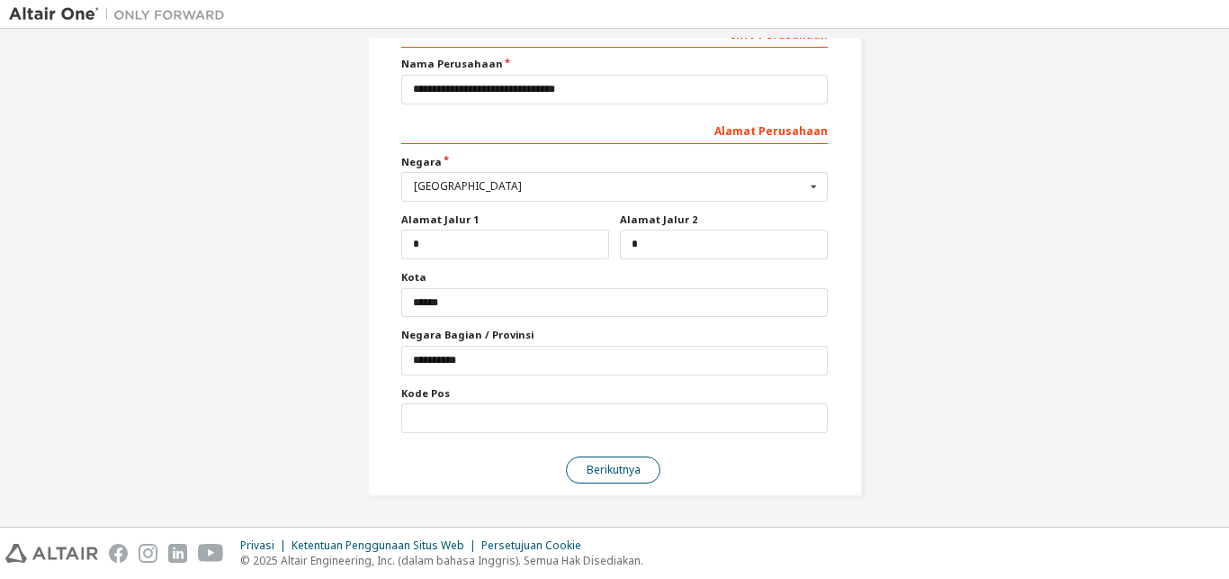
click at [635, 463] on button "Berikutnya" at bounding box center [613, 469] width 95 height 27
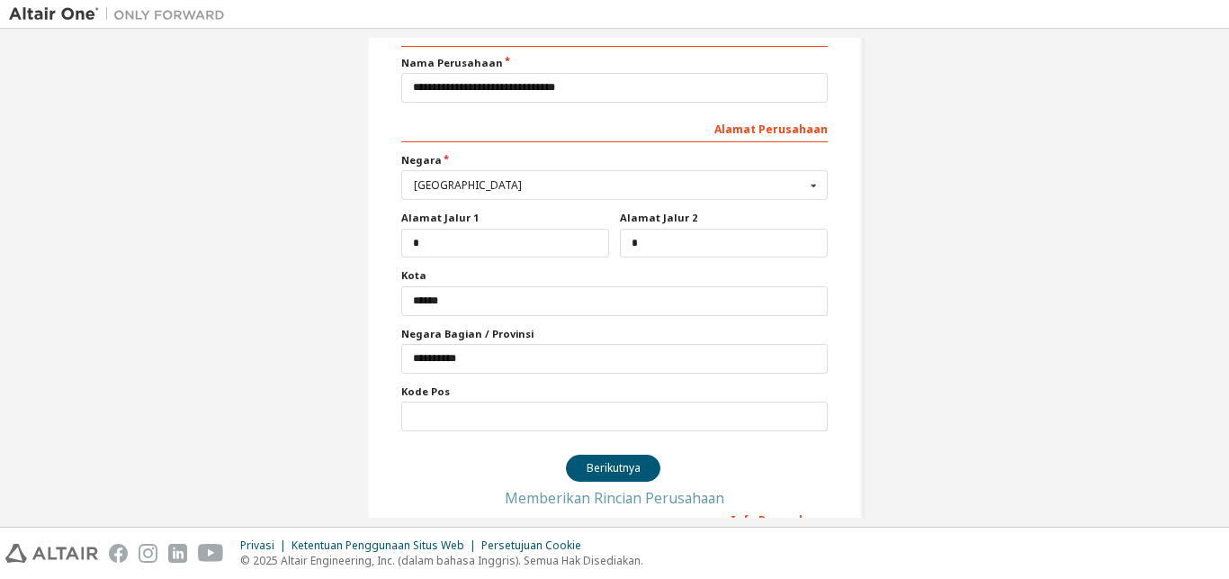
scroll to position [0, 0]
